Goal: Information Seeking & Learning: Learn about a topic

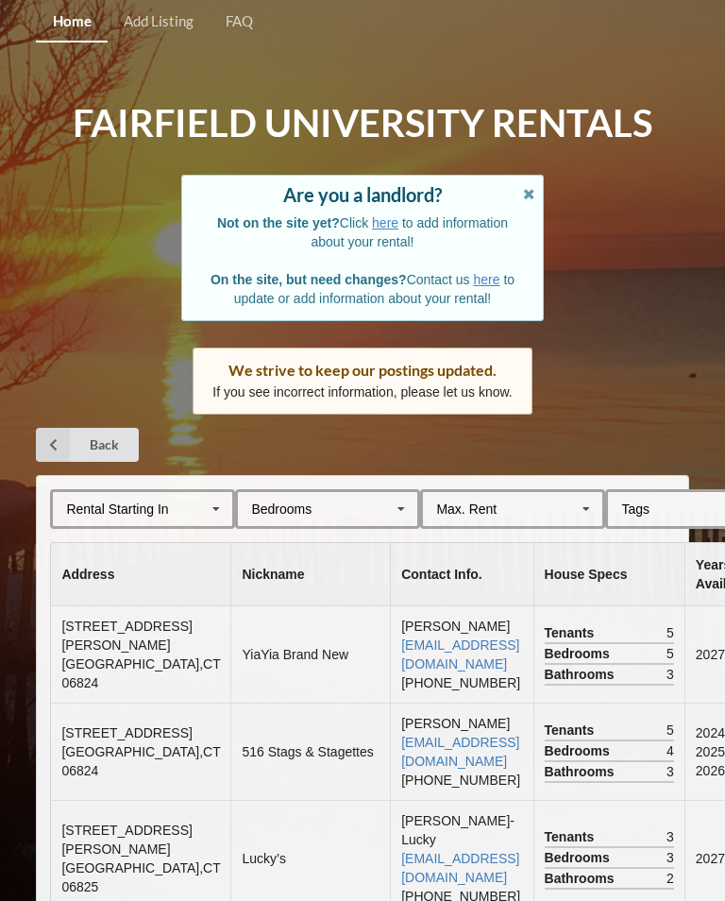
click at [570, 561] on th "House Specs" at bounding box center [608, 574] width 151 height 63
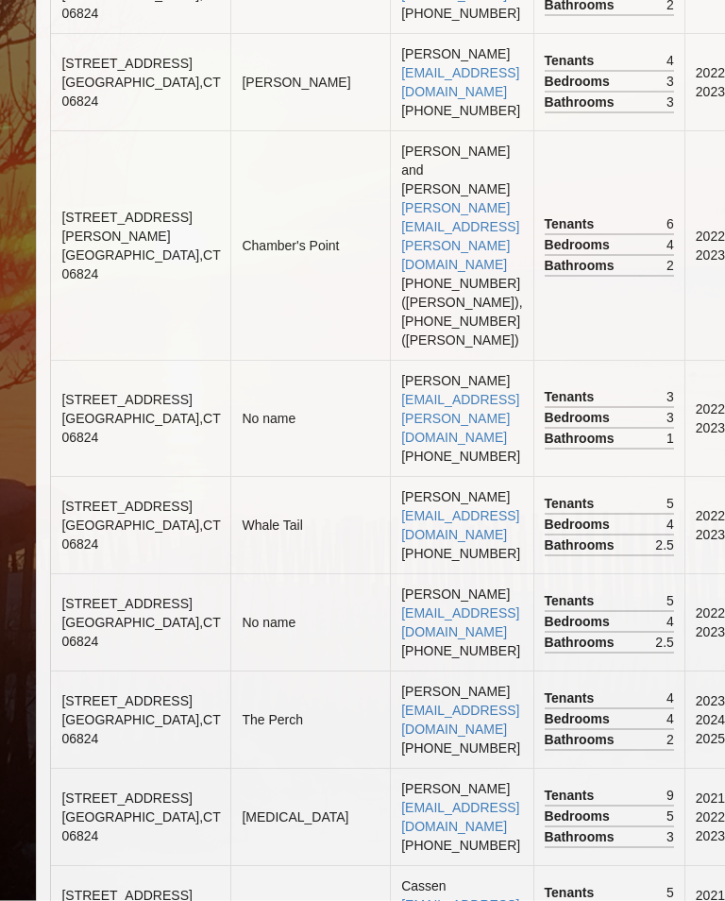
scroll to position [7094, 0]
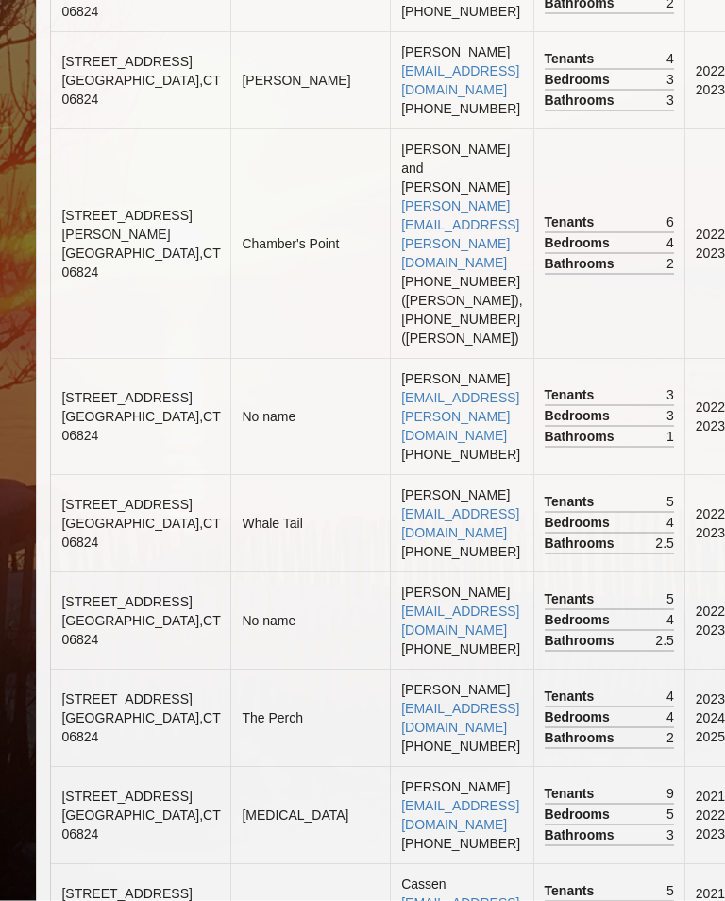
click at [704, 359] on td "2022, 2023" at bounding box center [724, 243] width 79 height 229
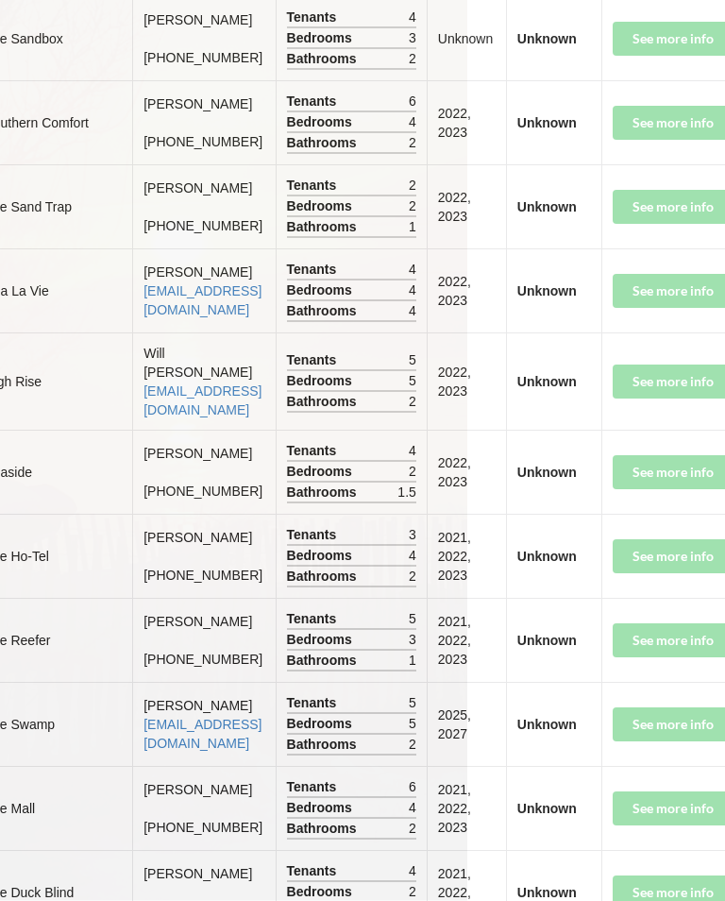
scroll to position [9844, 264]
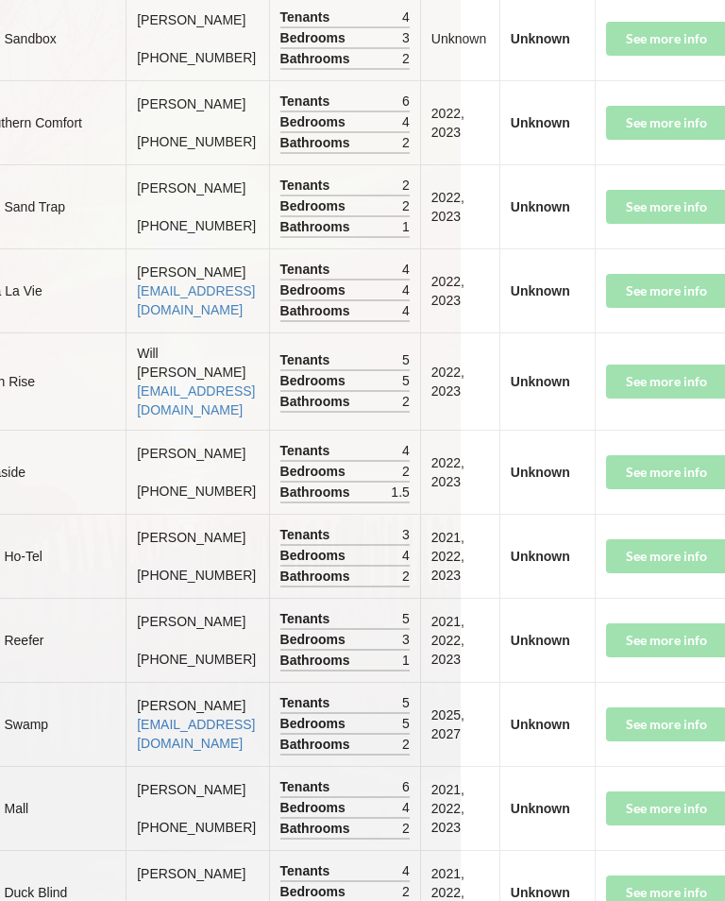
click at [630, 165] on td "See more info" at bounding box center [685, 123] width 180 height 84
click at [625, 165] on td "See more info" at bounding box center [685, 123] width 180 height 84
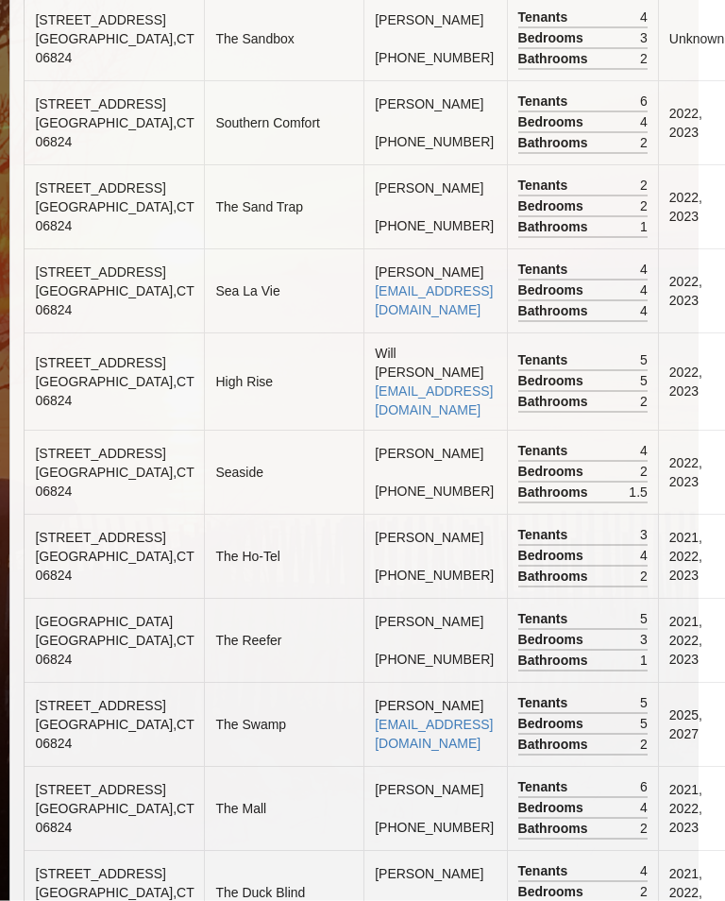
scroll to position [9844, 0]
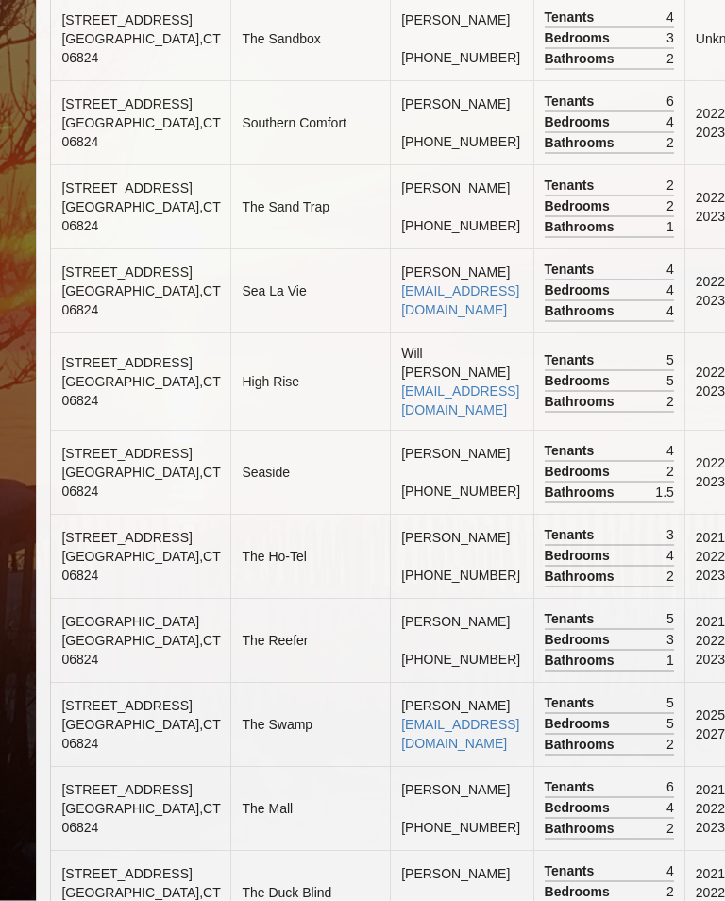
click at [105, 165] on td "[STREET_ADDRESS]" at bounding box center [140, 123] width 179 height 84
click at [98, 112] on span "[STREET_ADDRESS]" at bounding box center [126, 104] width 130 height 15
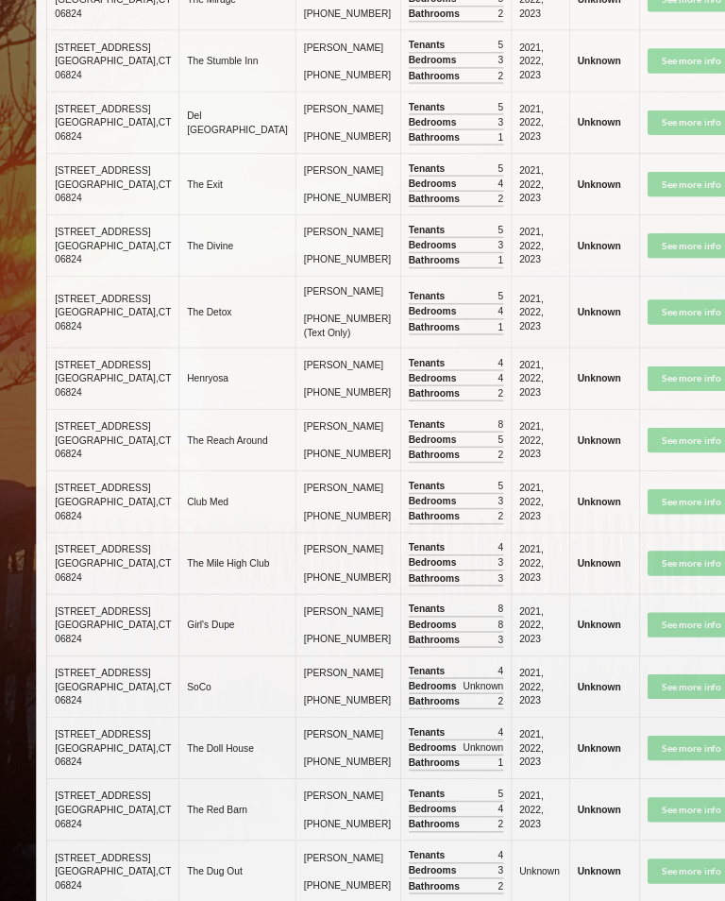
scroll to position [10933, 132]
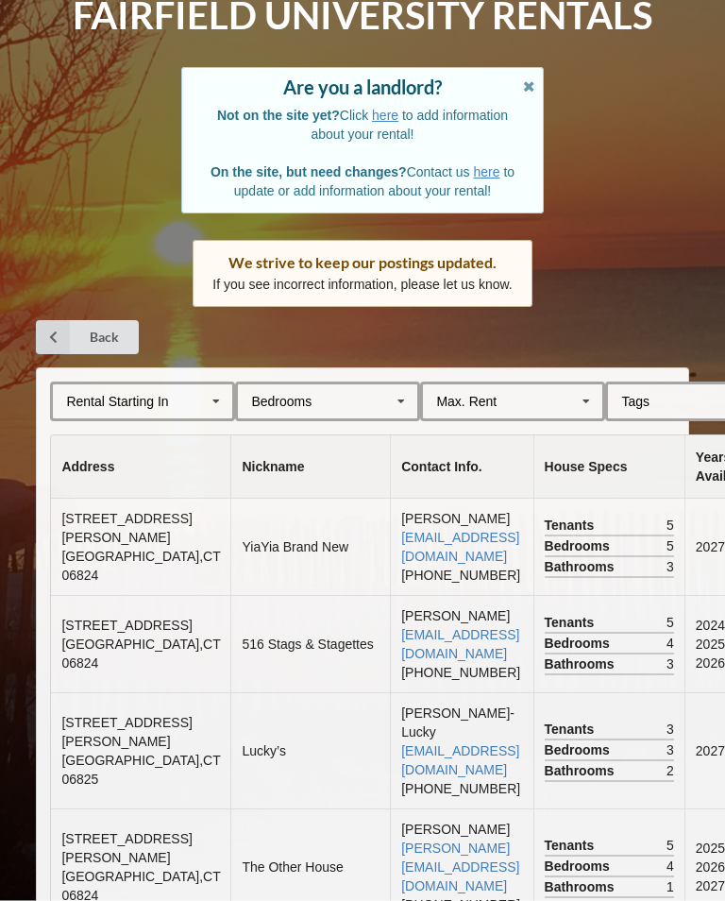
scroll to position [109, 0]
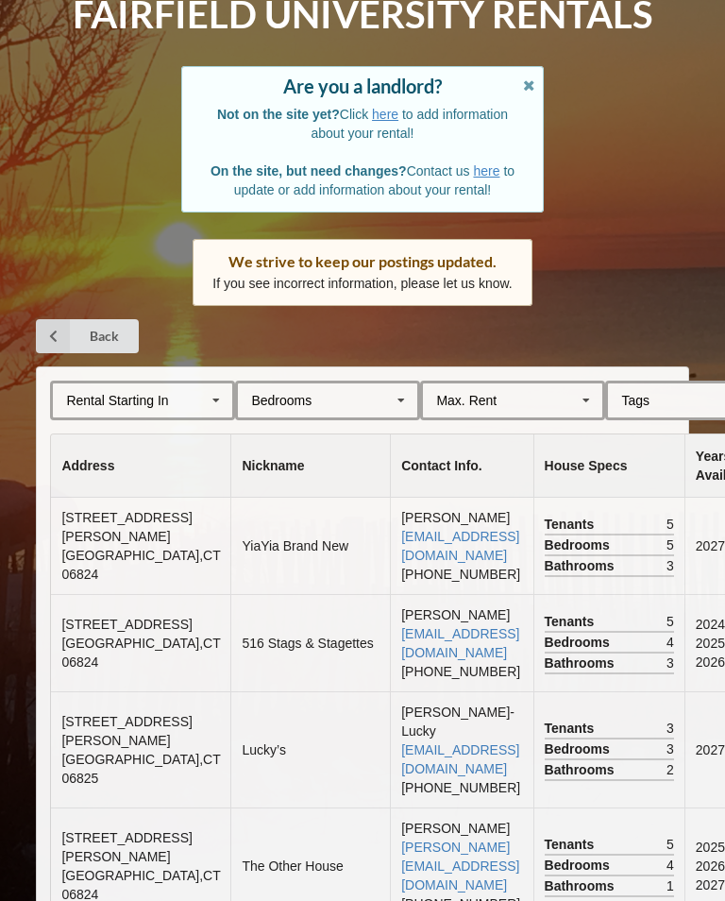
click at [567, 618] on div "Tenants 5" at bounding box center [609, 622] width 129 height 21
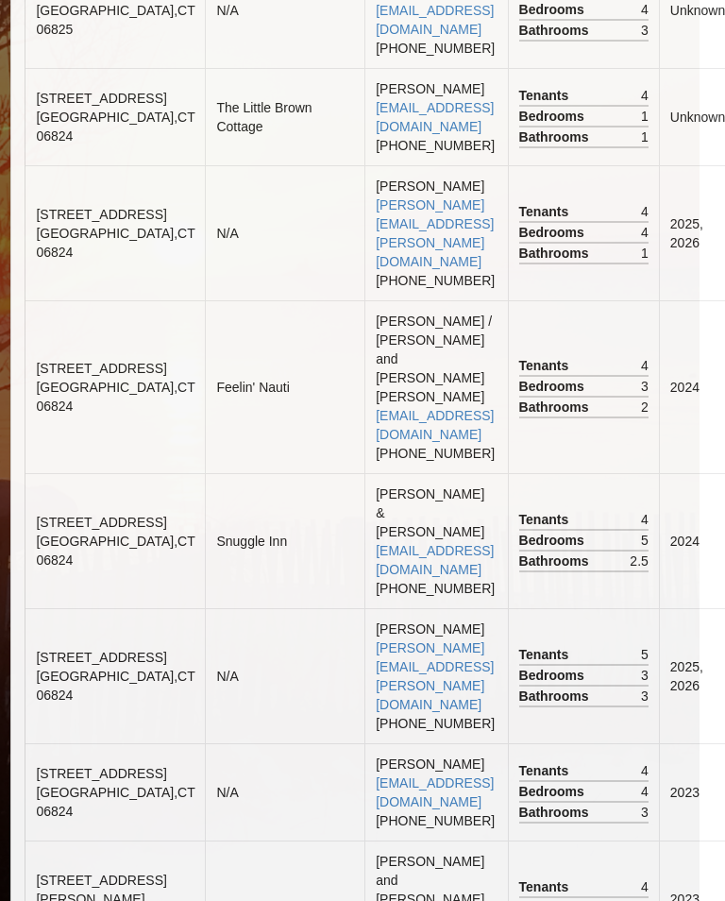
scroll to position [2671, 51]
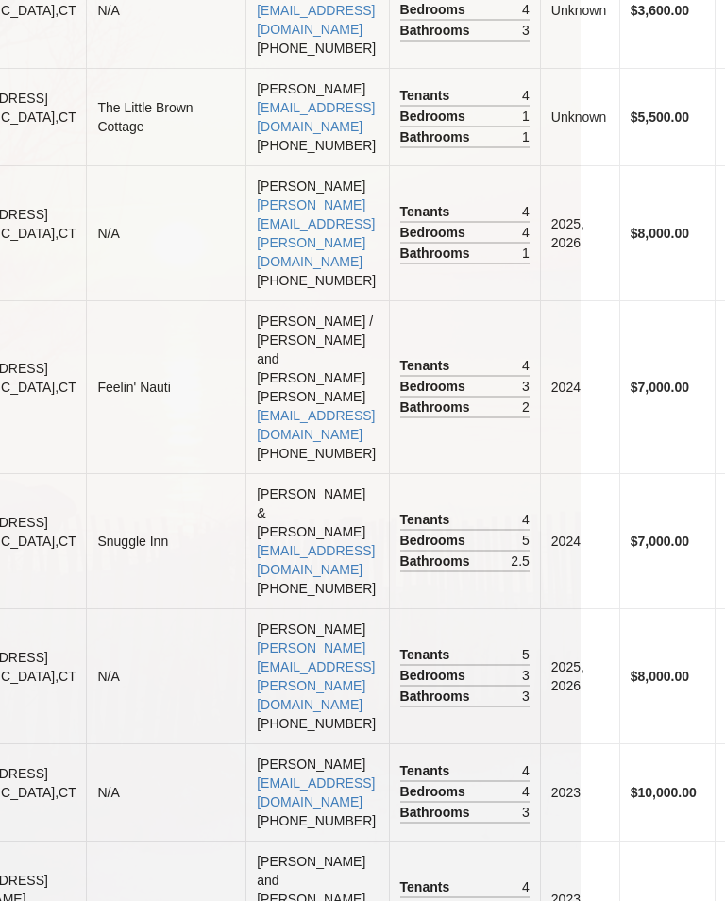
click at [620, 572] on td "$7,000.00" at bounding box center [667, 540] width 95 height 135
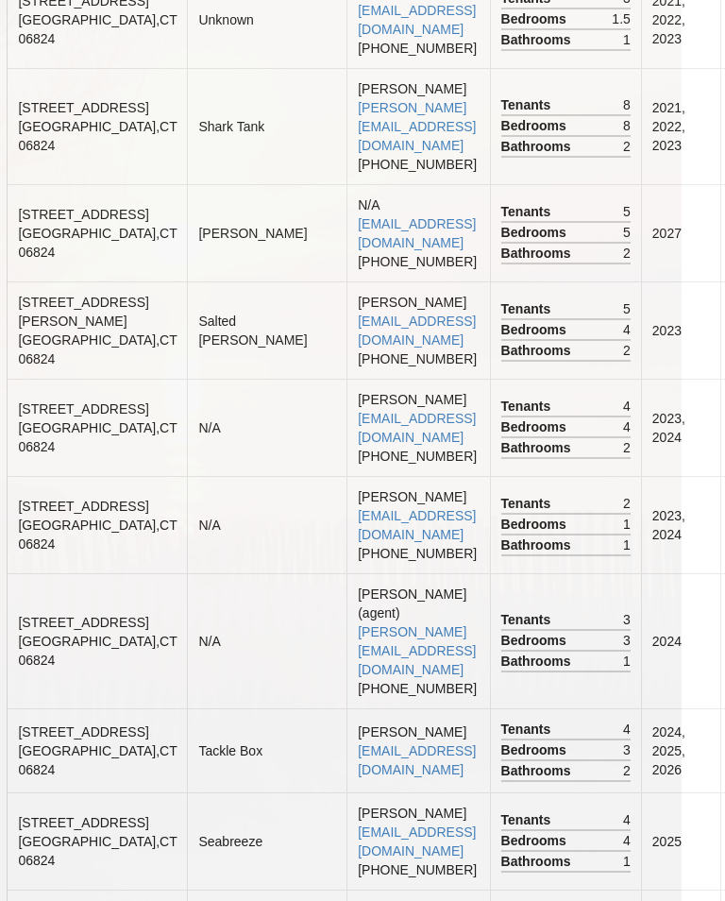
scroll to position [3678, 42]
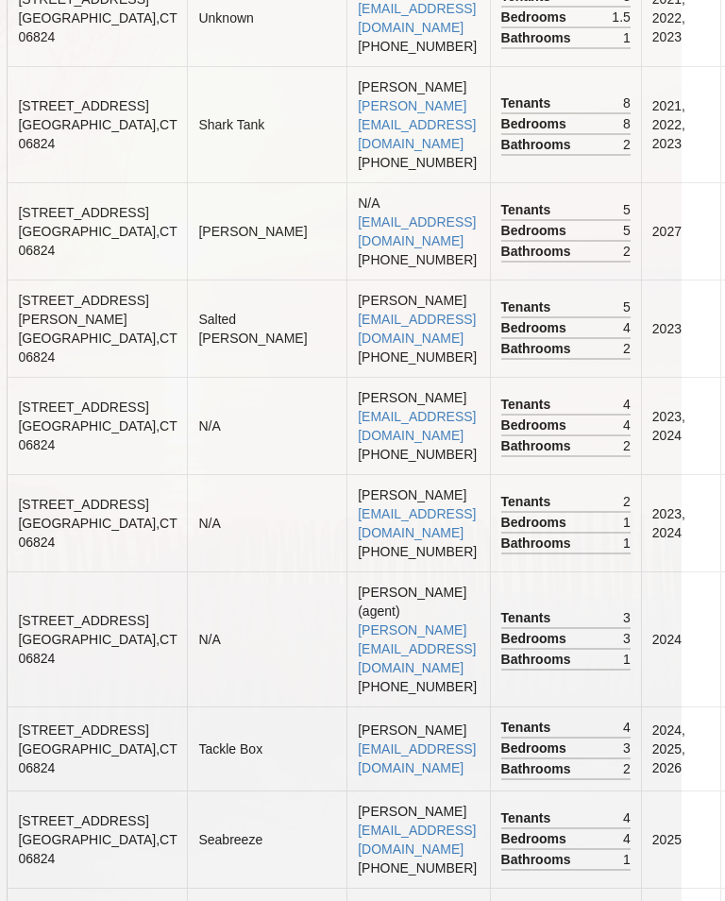
click at [538, 629] on div "Bedrooms 3" at bounding box center [566, 639] width 129 height 21
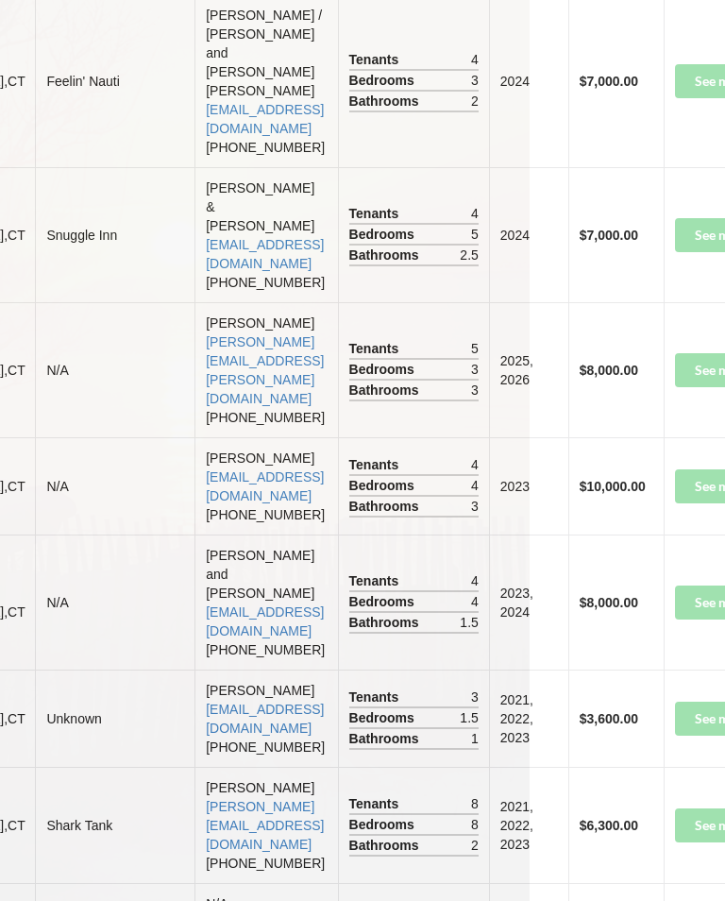
scroll to position [2974, 195]
